Goal: Book appointment/travel/reservation

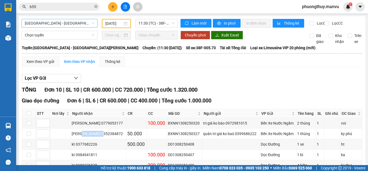
click at [60, 26] on span "[GEOGRAPHIC_DATA] - [GEOGRAPHIC_DATA][PERSON_NAME]" at bounding box center [60, 23] width 70 height 8
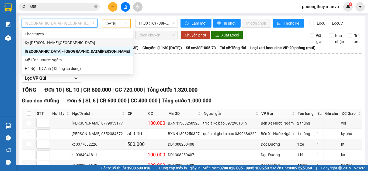
click at [66, 46] on div "Kỳ [PERSON_NAME][GEOGRAPHIC_DATA]" at bounding box center [78, 42] width 112 height 9
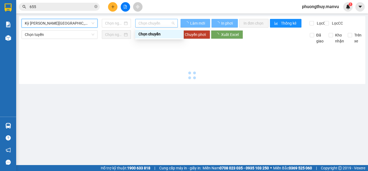
click at [149, 25] on span "Chọn chuyến" at bounding box center [157, 23] width 36 height 8
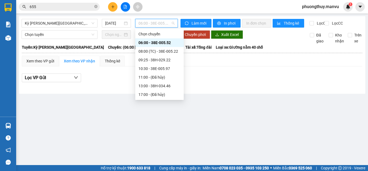
click at [157, 43] on div "06:00 - 38E-005.52" at bounding box center [160, 43] width 42 height 6
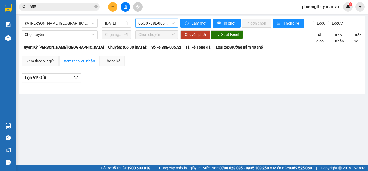
click at [159, 22] on span "06:00 - 38E-005.52" at bounding box center [157, 23] width 36 height 8
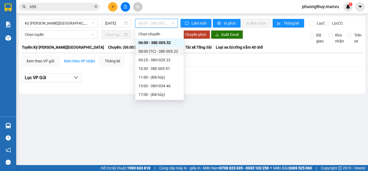
click at [166, 48] on div "08:00 (TC) - 38E-005.22" at bounding box center [159, 51] width 49 height 9
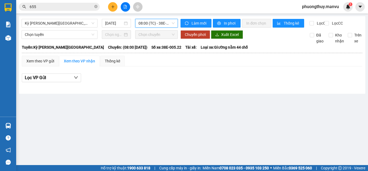
click at [148, 25] on span "08:00 (TC) - 38E-005.22" at bounding box center [157, 23] width 36 height 8
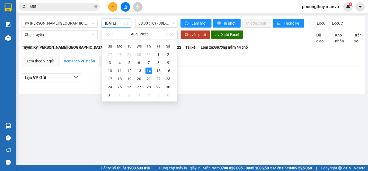
click at [118, 22] on input "[DATE]" at bounding box center [114, 23] width 18 height 6
click at [137, 71] on div "13" at bounding box center [139, 70] width 6 height 6
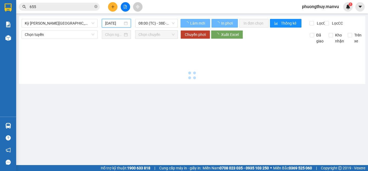
type input "[DATE]"
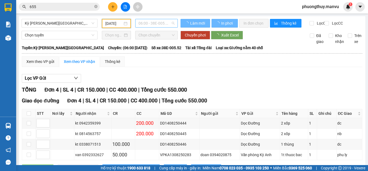
click at [156, 26] on span "06:00 - 38E-005.52" at bounding box center [157, 23] width 36 height 8
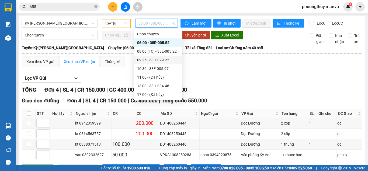
click at [246, 78] on div "Lọc VP Gửi" at bounding box center [192, 78] width 341 height 9
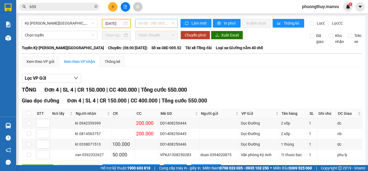
click at [152, 24] on span "06:00 - 38E-005.52" at bounding box center [157, 23] width 36 height 8
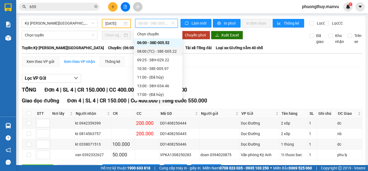
click at [161, 53] on div "08:00 (TC) - 38E-005.22" at bounding box center [158, 51] width 42 height 6
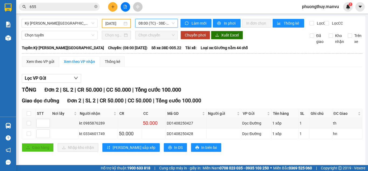
click at [70, 4] on input "655" at bounding box center [62, 7] width 64 height 6
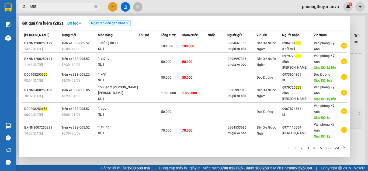
click at [70, 4] on input "655" at bounding box center [62, 7] width 64 height 6
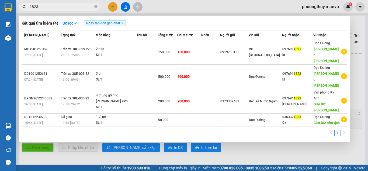
type input "1823"
